Goal: Find specific fact: Find specific fact

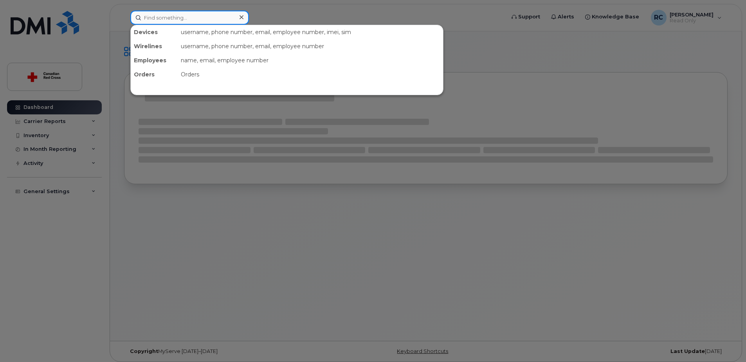
click at [189, 17] on input at bounding box center [189, 18] width 119 height 14
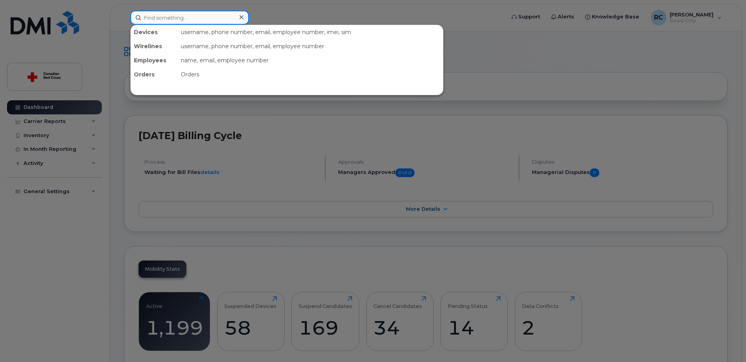
paste input "[PERSON_NAME]"
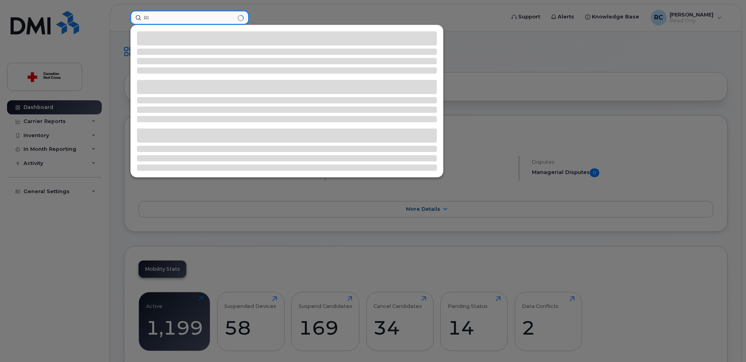
type input "R"
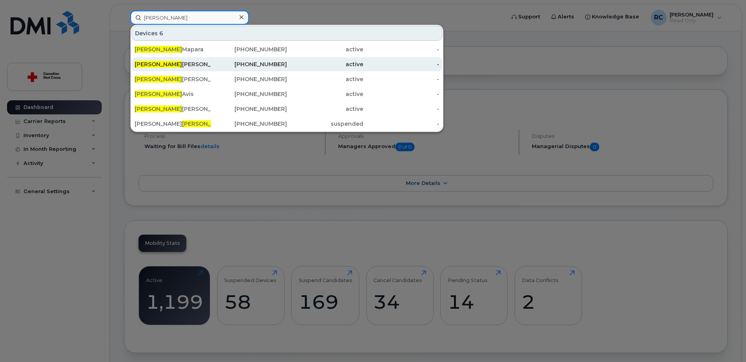
scroll to position [39, 0]
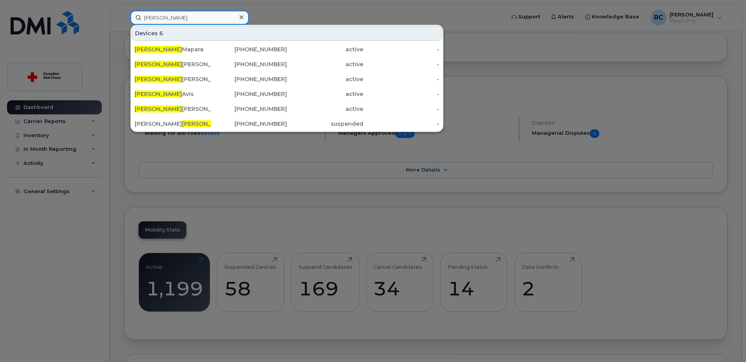
drag, startPoint x: 172, startPoint y: 21, endPoint x: 140, endPoint y: 22, distance: 32.1
click at [140, 22] on input "[PERSON_NAME]" at bounding box center [189, 18] width 119 height 14
paste input "[PERSON_NAME]"
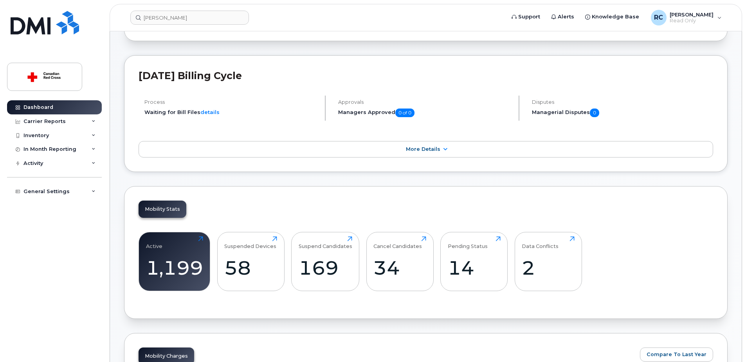
scroll to position [117, 0]
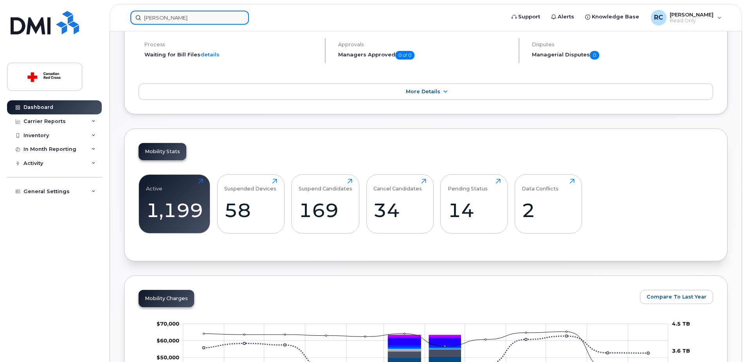
click at [204, 20] on input "[PERSON_NAME]" at bounding box center [189, 18] width 119 height 14
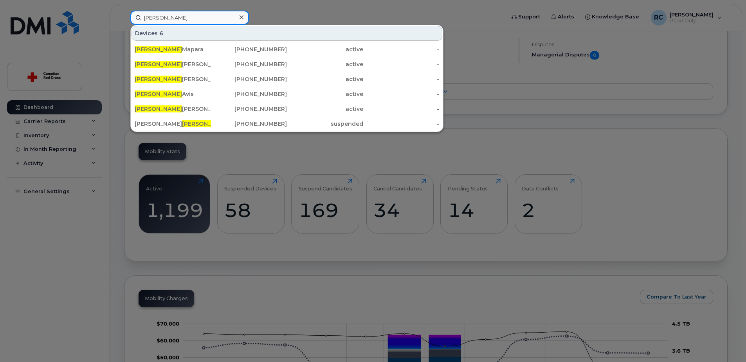
drag, startPoint x: 184, startPoint y: 14, endPoint x: 127, endPoint y: 16, distance: 57.6
click at [127, 16] on div "[PERSON_NAME] 6 [PERSON_NAME] [PHONE_NUMBER] active - [PERSON_NAME] [PHONE_NUMB…" at bounding box center [315, 18] width 382 height 14
paste input "5062719709"
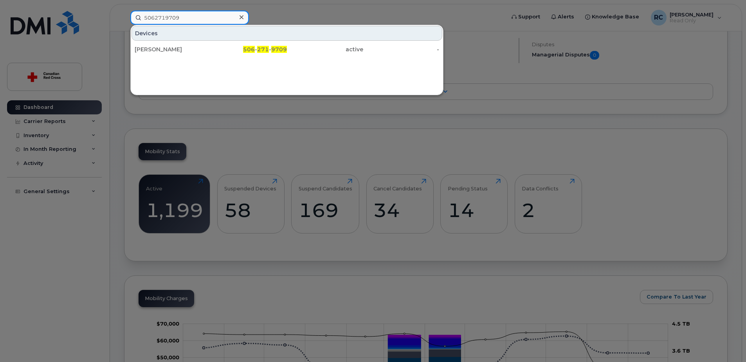
drag, startPoint x: 210, startPoint y: 18, endPoint x: 137, endPoint y: 20, distance: 72.4
click at [137, 20] on input "5062719709" at bounding box center [189, 18] width 119 height 14
type input "5062719709"
